Goal: Navigation & Orientation: Find specific page/section

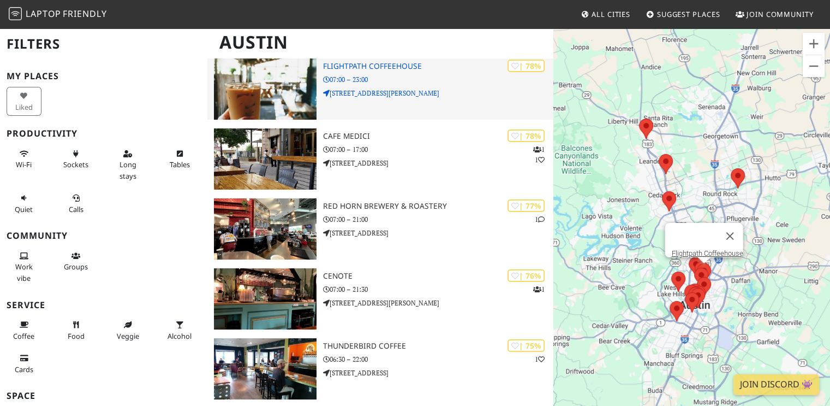
scroll to position [179, 0]
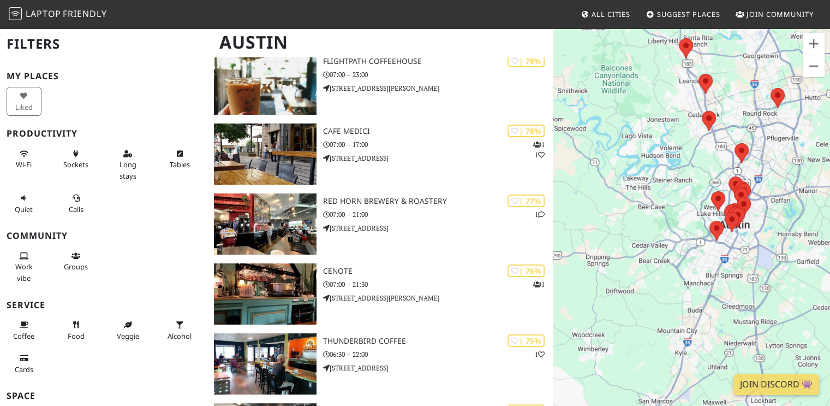
drag, startPoint x: 644, startPoint y: 334, endPoint x: 679, endPoint y: 248, distance: 92.6
click at [679, 248] on div at bounding box center [692, 230] width 277 height 406
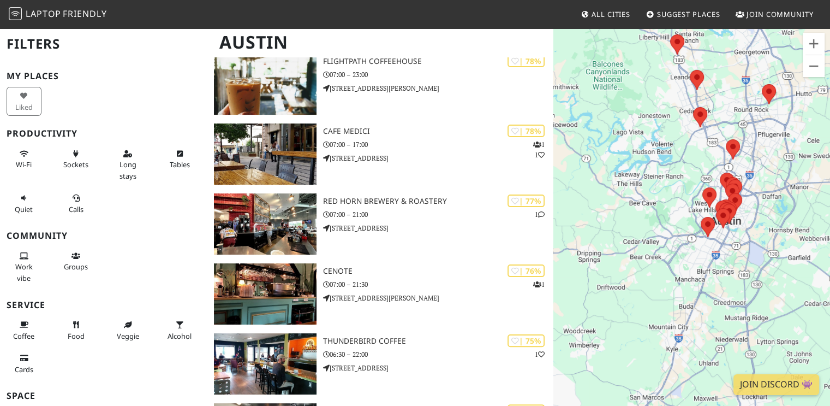
drag, startPoint x: 679, startPoint y: 248, endPoint x: 669, endPoint y: 245, distance: 10.2
click at [669, 245] on div at bounding box center [692, 230] width 277 height 406
click at [818, 48] on button "Zoom in" at bounding box center [814, 44] width 22 height 22
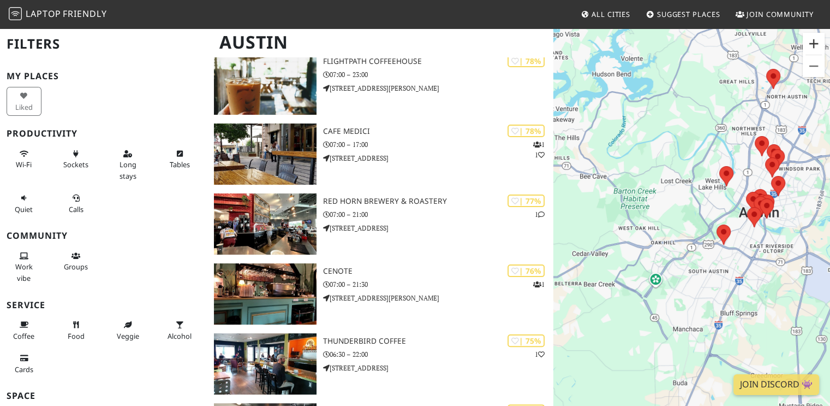
click at [818, 48] on button "Zoom in" at bounding box center [814, 44] width 22 height 22
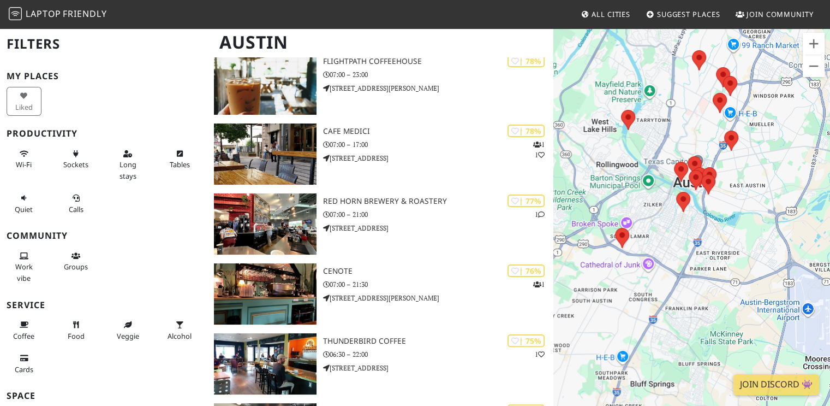
drag, startPoint x: 761, startPoint y: 191, endPoint x: 625, endPoint y: 179, distance: 135.9
click at [625, 179] on div at bounding box center [692, 230] width 277 height 406
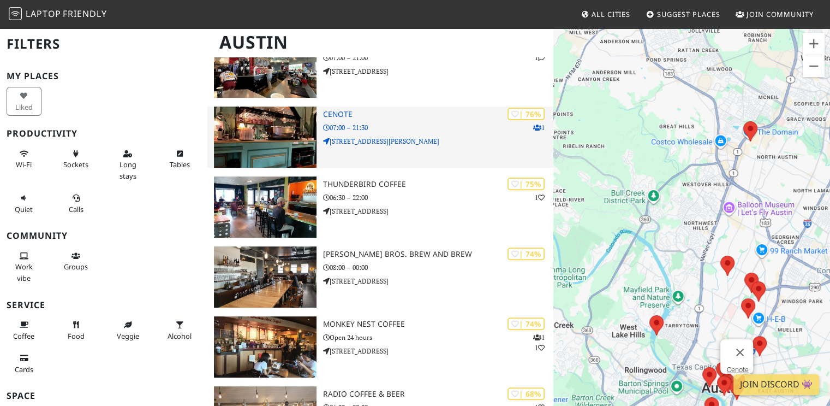
scroll to position [346, 0]
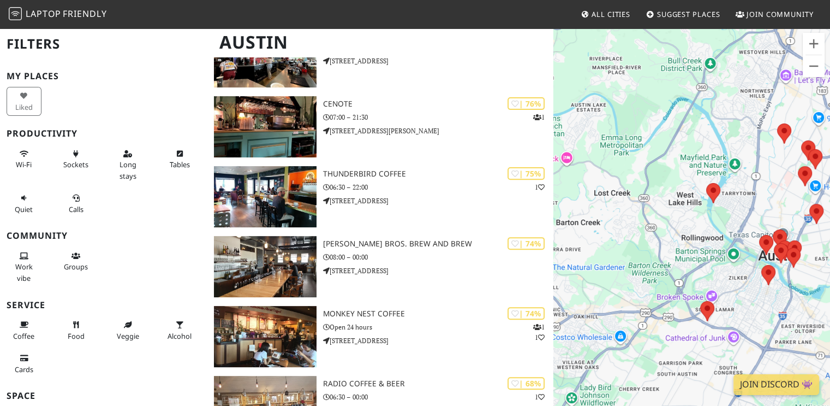
drag, startPoint x: 634, startPoint y: 351, endPoint x: 694, endPoint y: 213, distance: 149.6
click at [694, 213] on div at bounding box center [692, 230] width 277 height 406
click at [745, 298] on div at bounding box center [692, 230] width 277 height 406
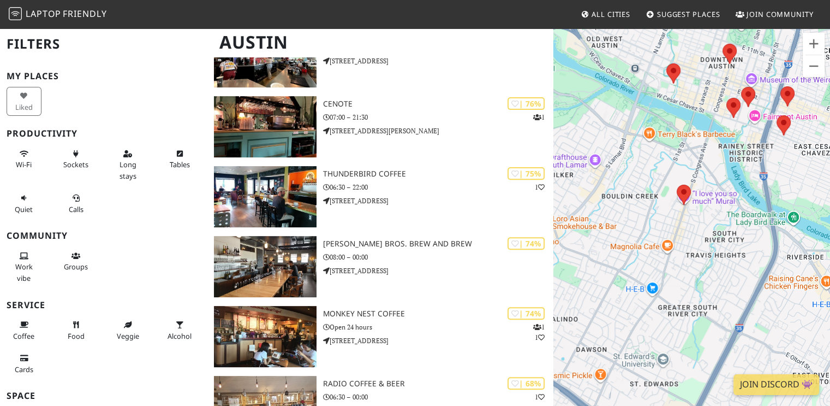
drag, startPoint x: 745, startPoint y: 298, endPoint x: 589, endPoint y: 254, distance: 162.1
click at [589, 254] on div at bounding box center [692, 230] width 277 height 406
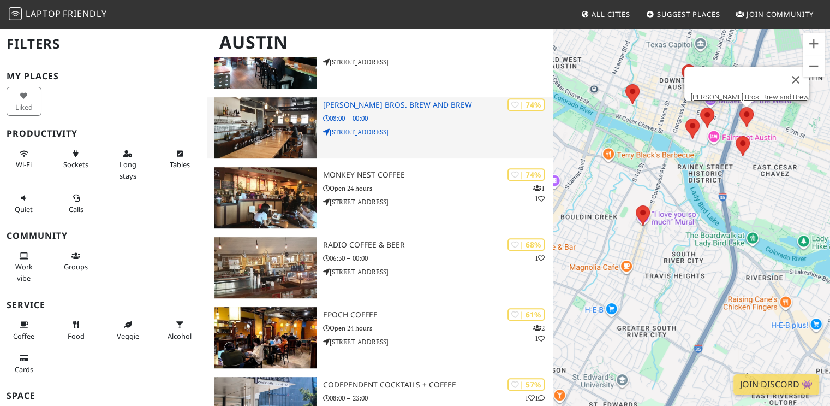
scroll to position [486, 0]
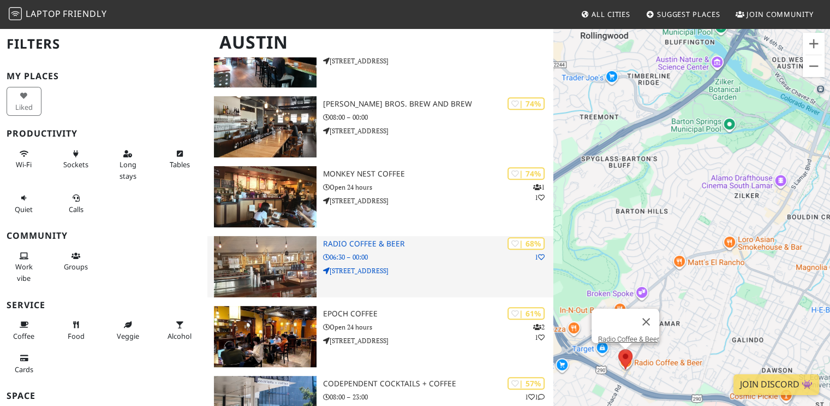
click at [290, 244] on img at bounding box center [265, 266] width 102 height 61
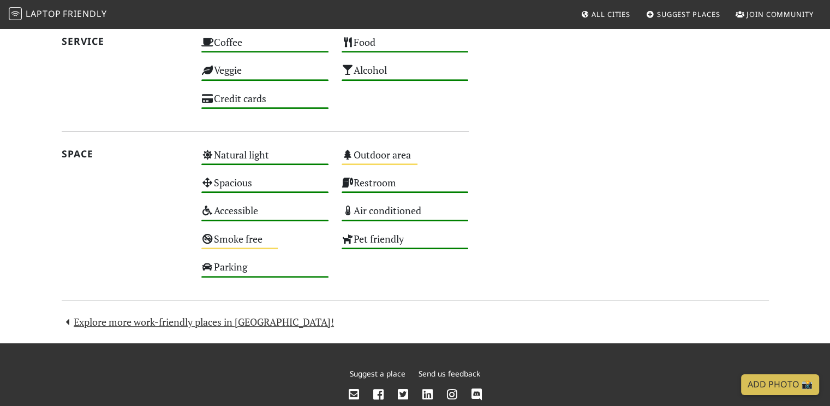
scroll to position [633, 0]
